Goal: Check status: Check status

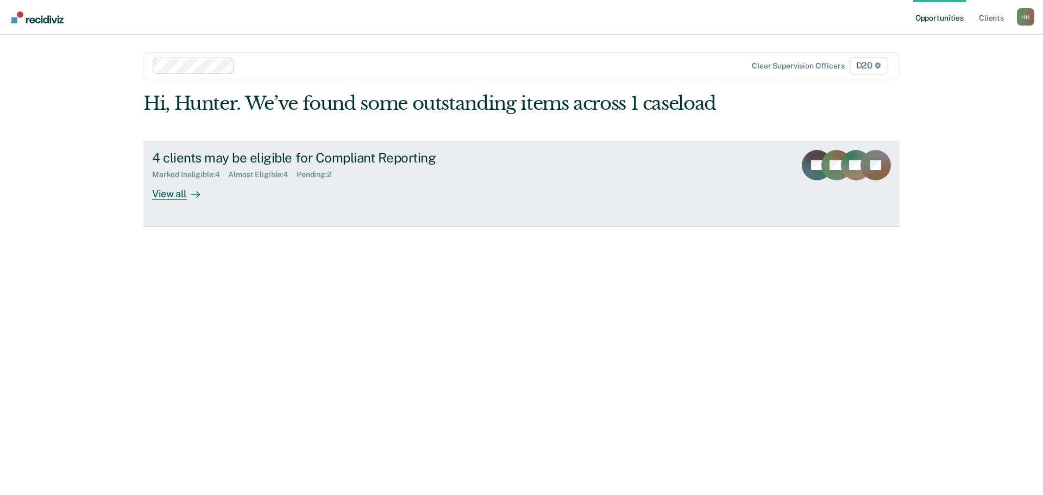
click at [305, 189] on div "4 clients may be eligible for Compliant Reporting Marked Ineligible : 4 Almost …" at bounding box center [355, 175] width 407 height 50
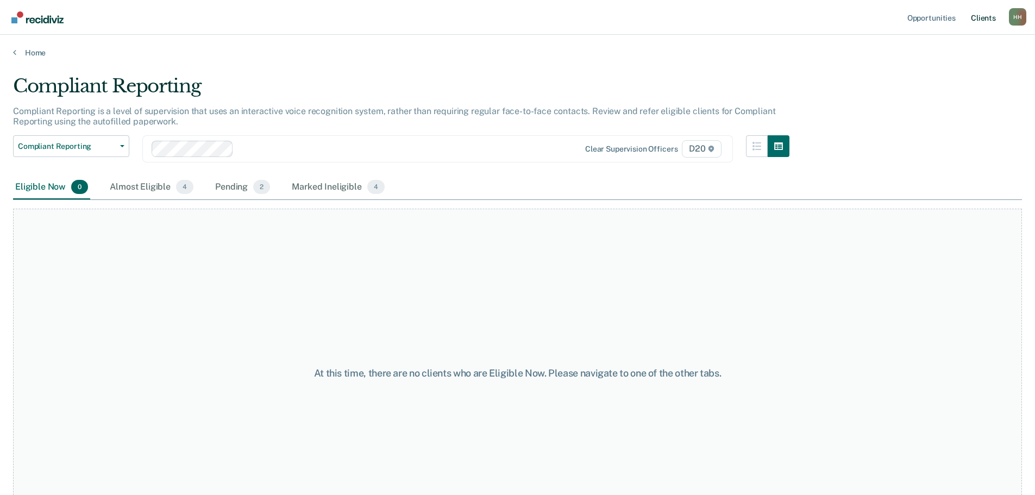
click at [973, 20] on link "Client s" at bounding box center [983, 17] width 29 height 35
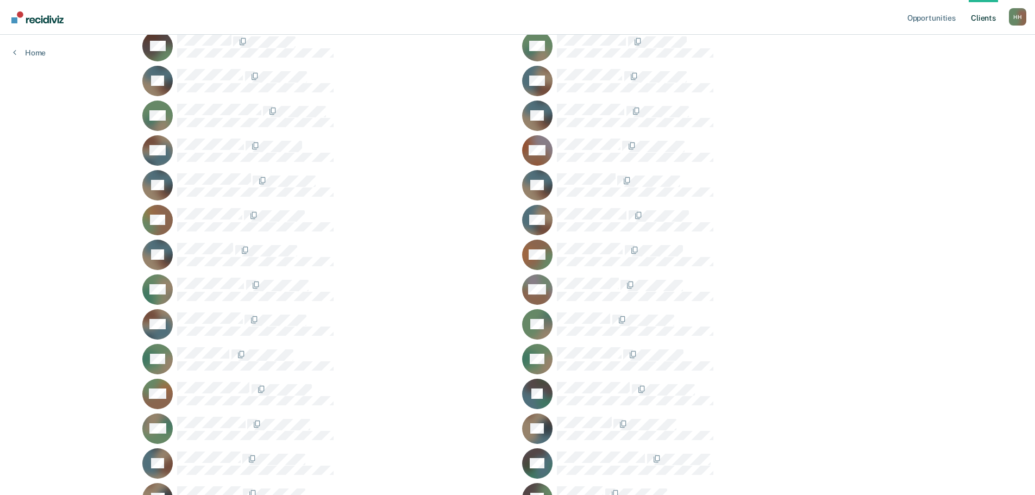
scroll to position [1793, 0]
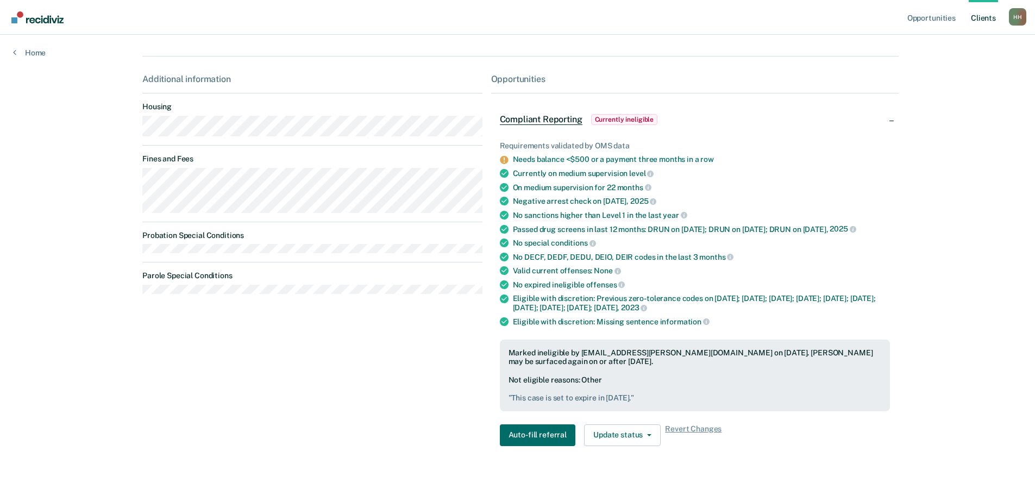
scroll to position [217, 0]
